Goal: Information Seeking & Learning: Learn about a topic

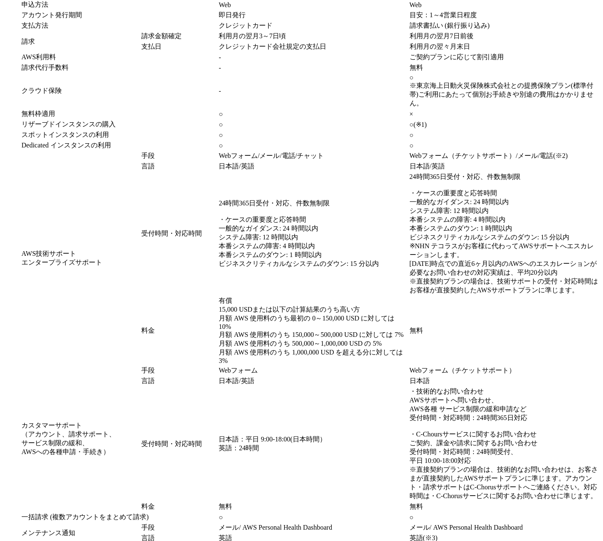
scroll to position [6475, 0]
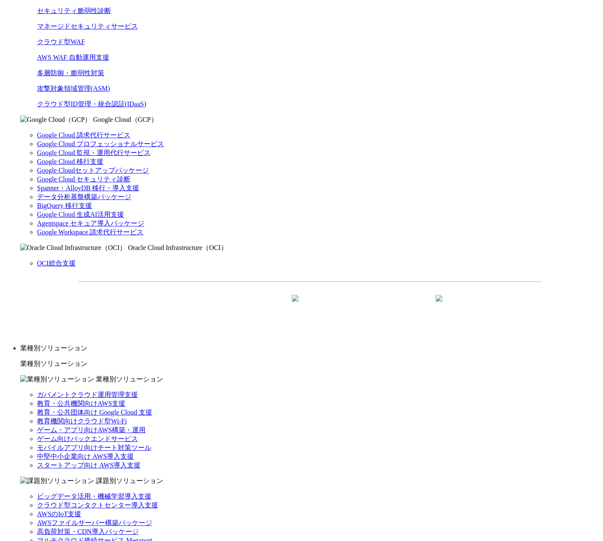
scroll to position [0, 0]
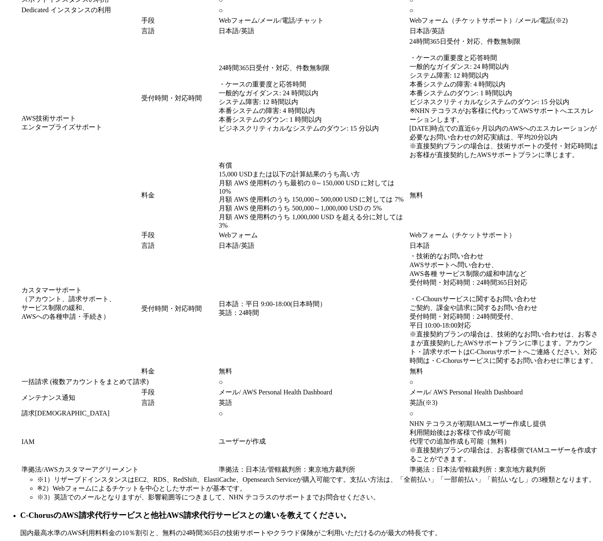
scroll to position [6694, 0]
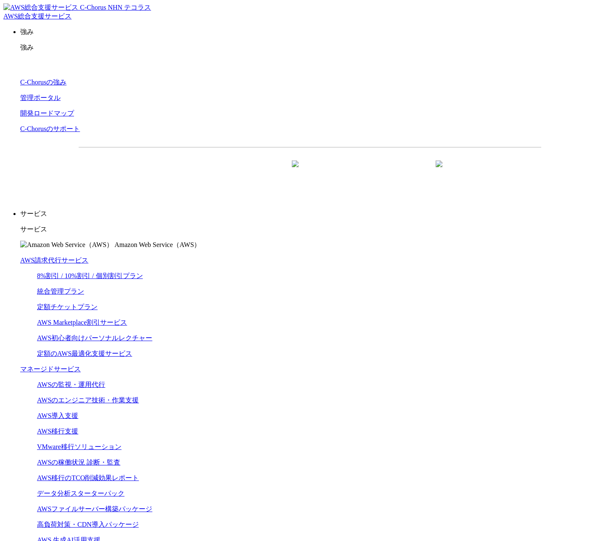
click at [357, 272] on dd "8%割引 / 10%割引 / 個別割引プラン 統合管理プラン 定額チケットプラン AWS Marketplace割引サービス AWS初心者向けパーソナルレクチ…" at bounding box center [318, 315] width 562 height 87
drag, startPoint x: 313, startPoint y: 125, endPoint x: 313, endPoint y: 134, distance: 8.4
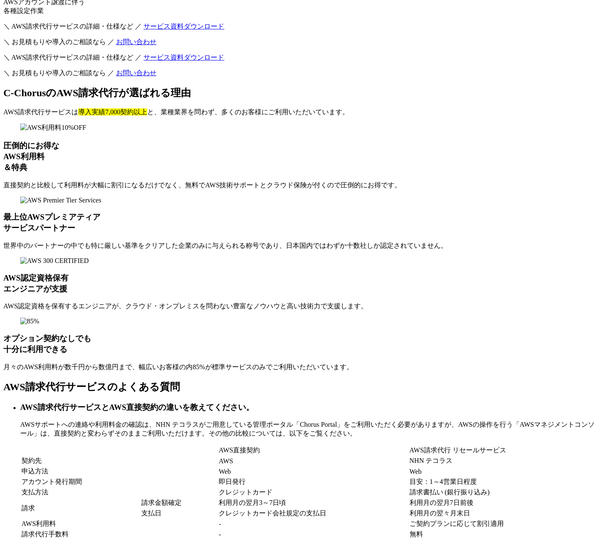
scroll to position [6046, 0]
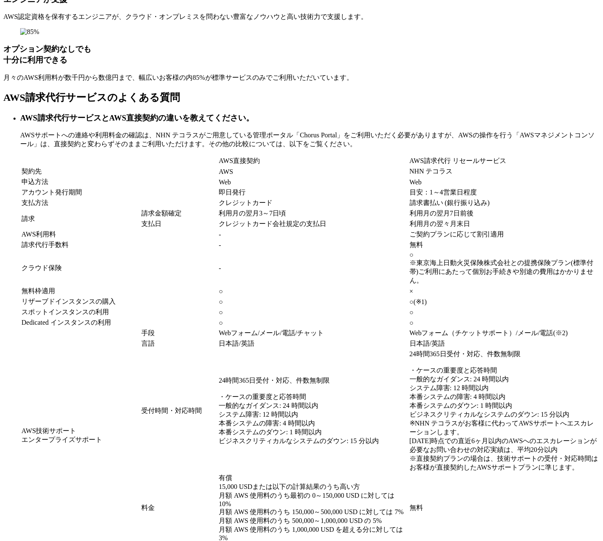
scroll to position [6753, 0]
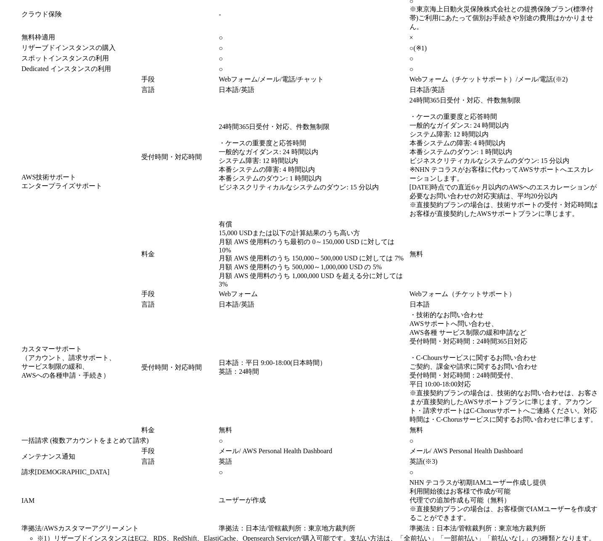
scroll to position [6563, 0]
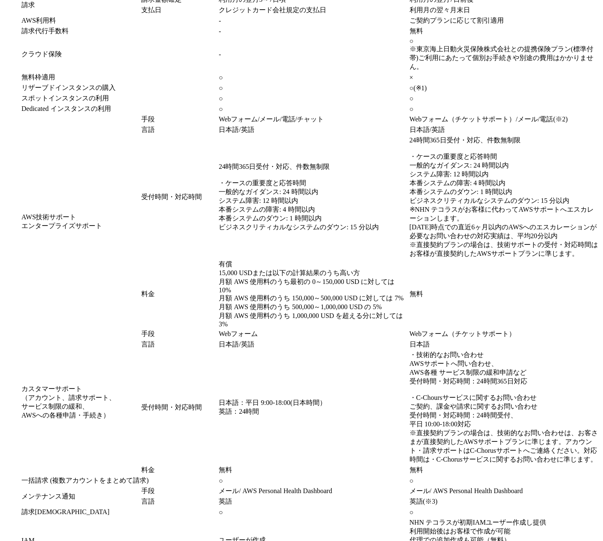
scroll to position [6583, 0]
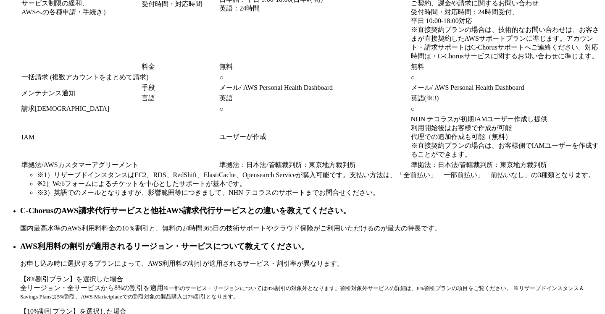
scroll to position [6993, 0]
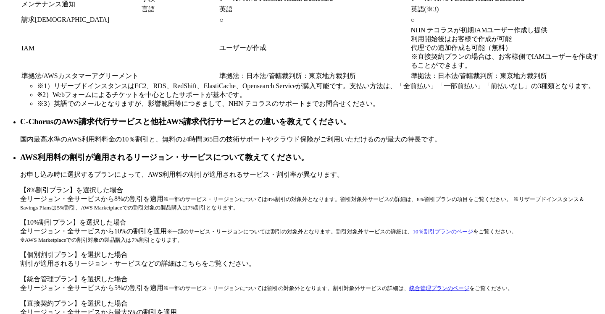
scroll to position [7063, 0]
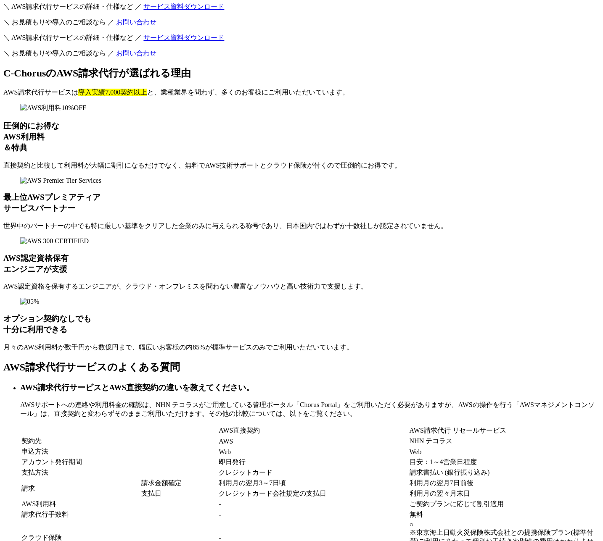
scroll to position [6695, 0]
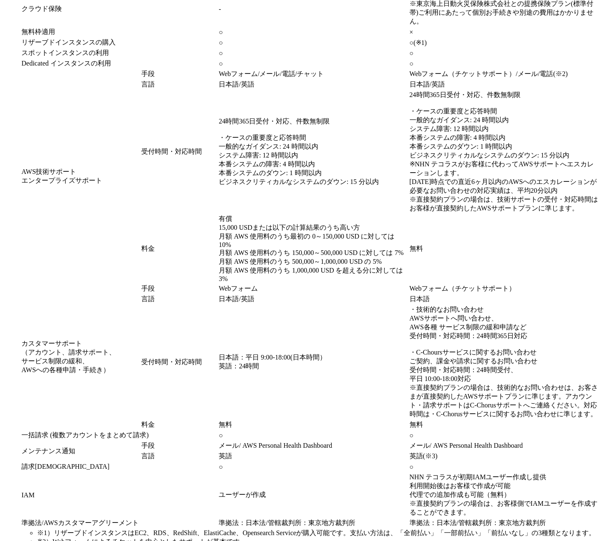
scroll to position [6380, 0]
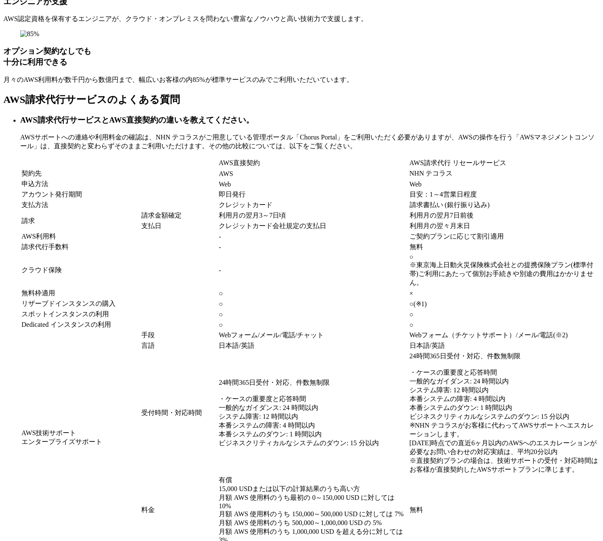
drag, startPoint x: 285, startPoint y: 232, endPoint x: 295, endPoint y: 231, distance: 10.1
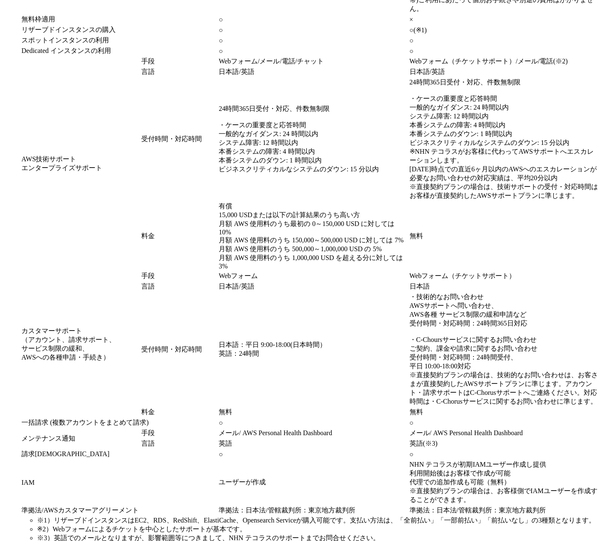
scroll to position [6517, 0]
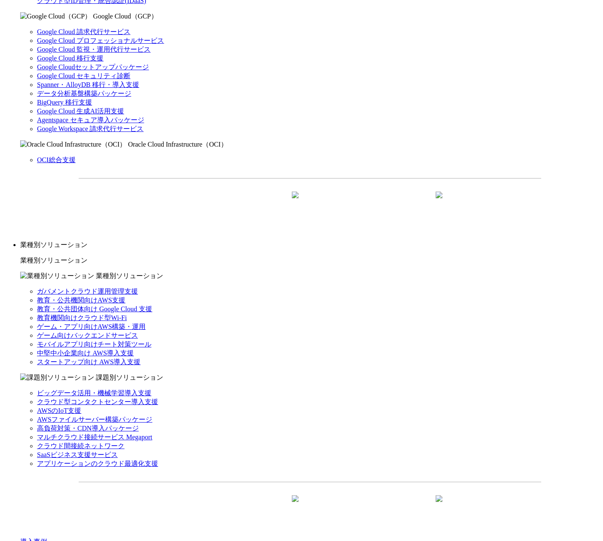
scroll to position [0, 0]
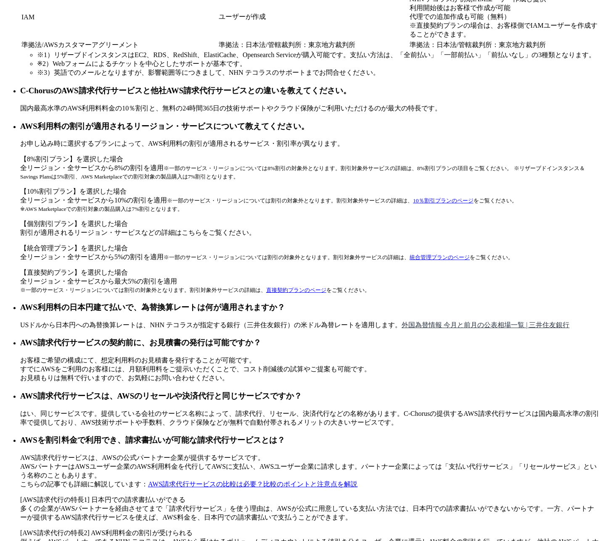
scroll to position [7016, 0]
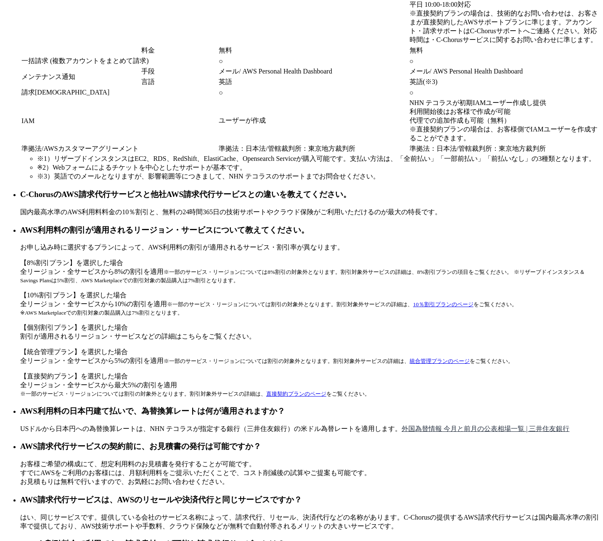
copy link "マネージドサービス"
drag, startPoint x: 420, startPoint y: 113, endPoint x: 361, endPoint y: 114, distance: 59.7
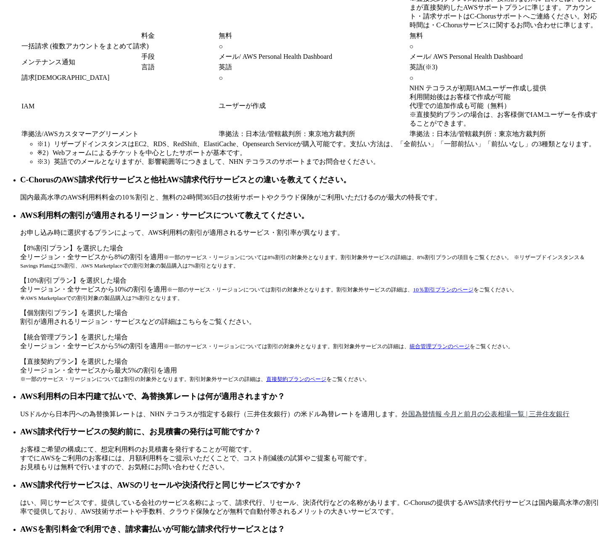
scroll to position [6982, 0]
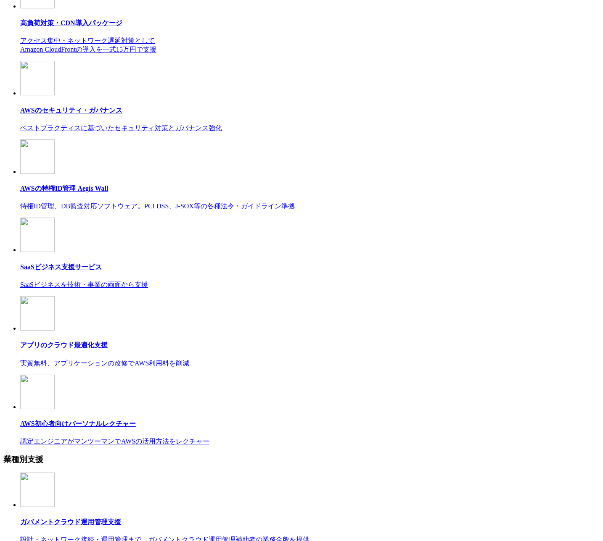
scroll to position [4990, 0]
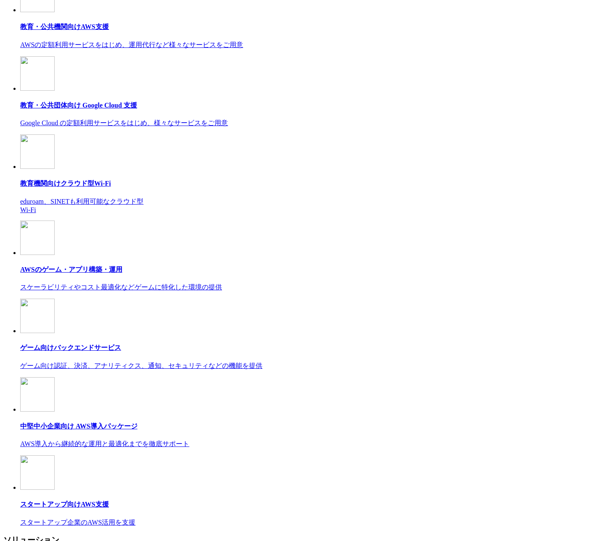
scroll to position [4782, 0]
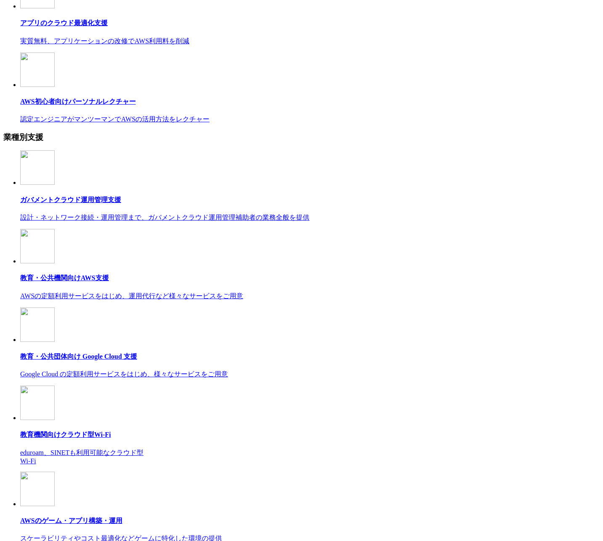
scroll to position [4818, 0]
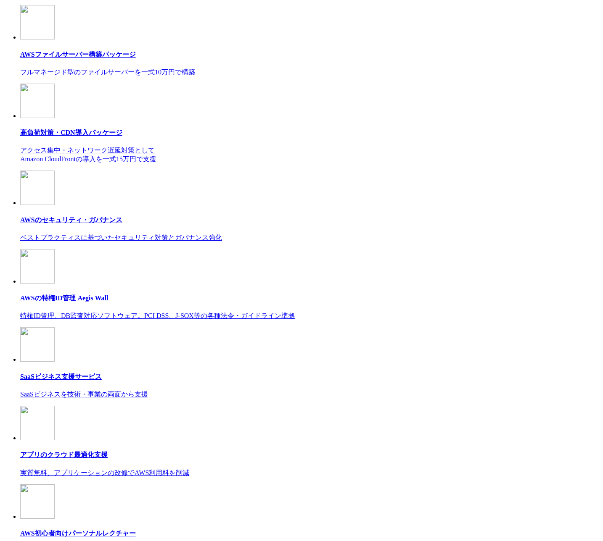
scroll to position [4744, 0]
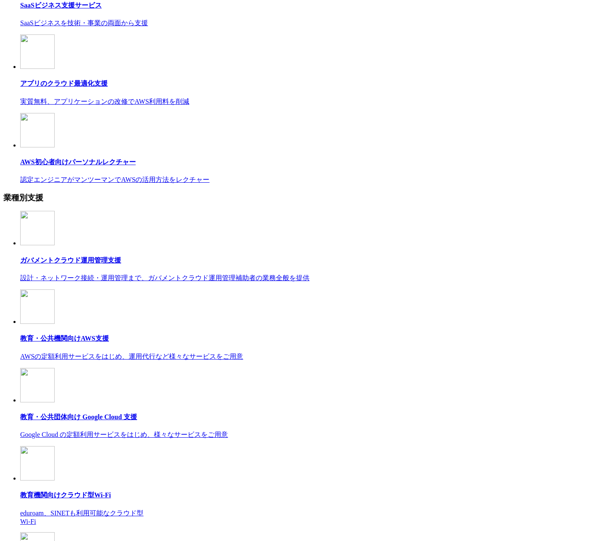
scroll to position [4757, 0]
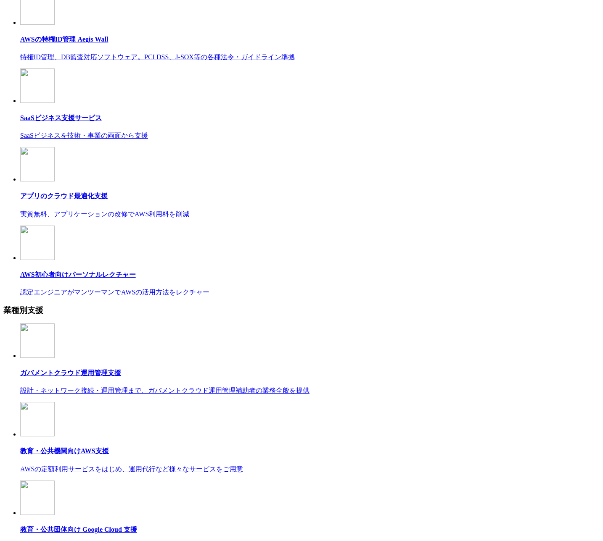
scroll to position [4434, 0]
